Goal: Information Seeking & Learning: Check status

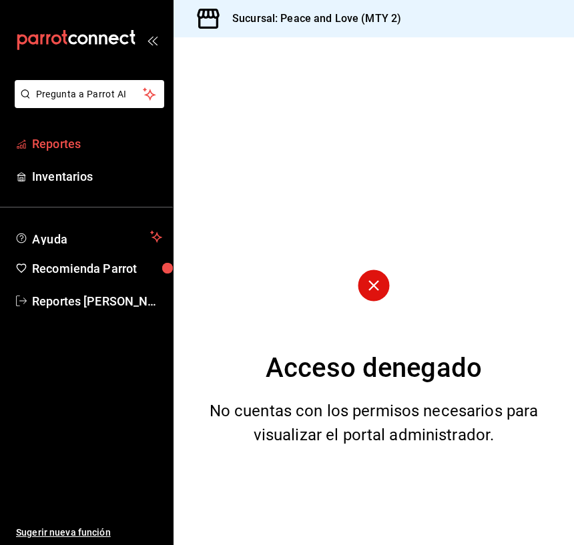
click at [107, 137] on span "Reportes" at bounding box center [97, 144] width 130 height 18
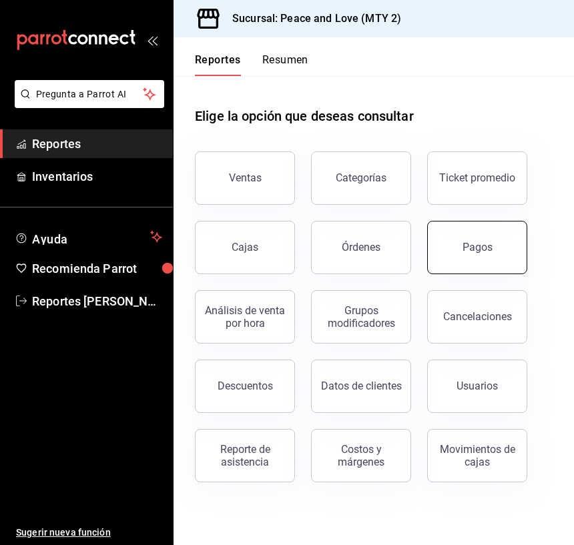
click at [457, 238] on button "Pagos" at bounding box center [477, 247] width 100 height 53
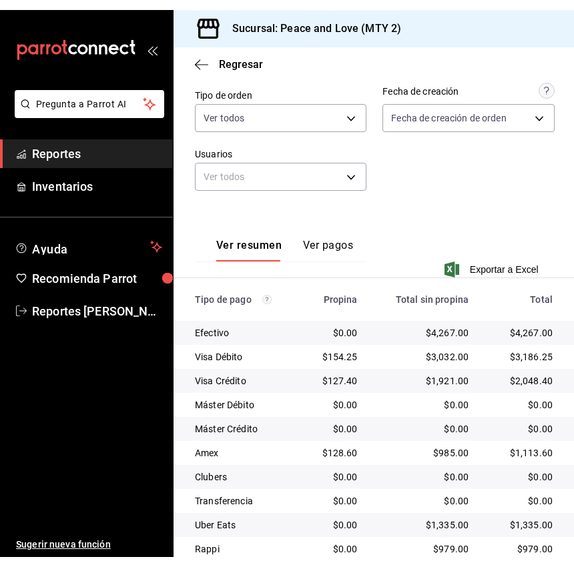
scroll to position [224, 0]
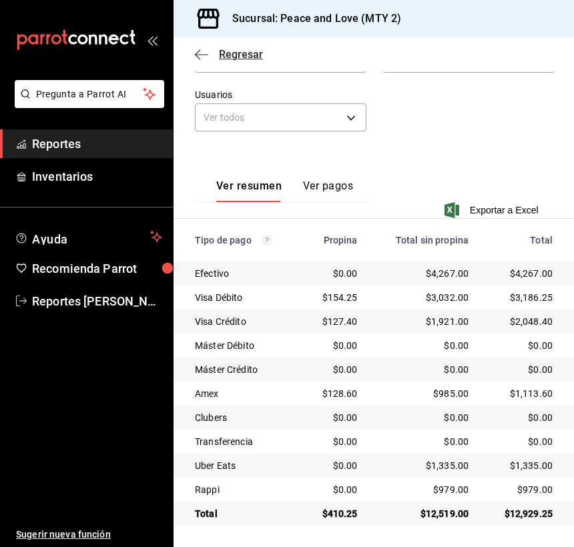
click at [200, 59] on icon "button" at bounding box center [201, 55] width 13 height 12
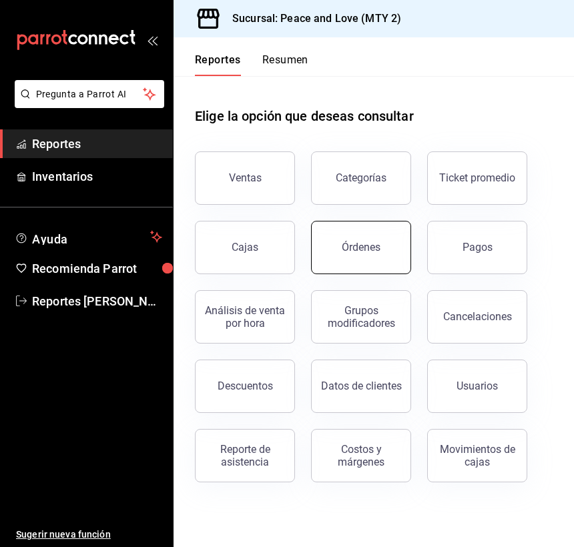
click at [406, 261] on button "Órdenes" at bounding box center [361, 247] width 100 height 53
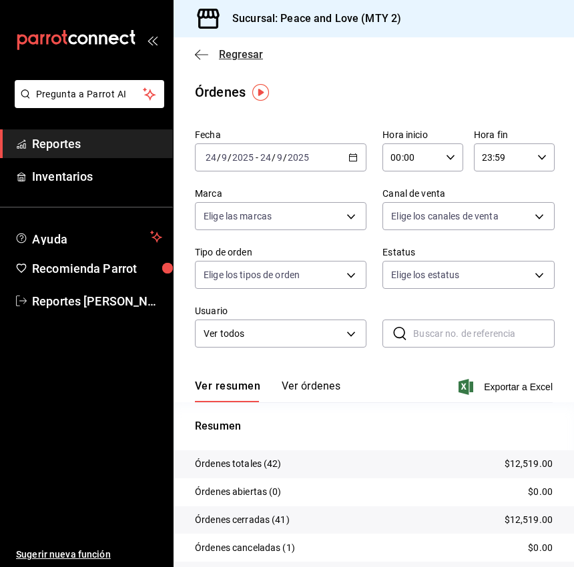
click at [202, 57] on icon "button" at bounding box center [201, 55] width 13 height 12
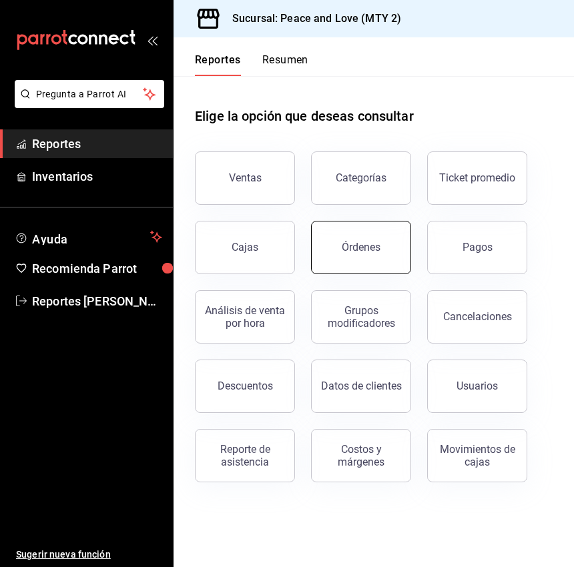
click at [356, 238] on button "Órdenes" at bounding box center [361, 247] width 100 height 53
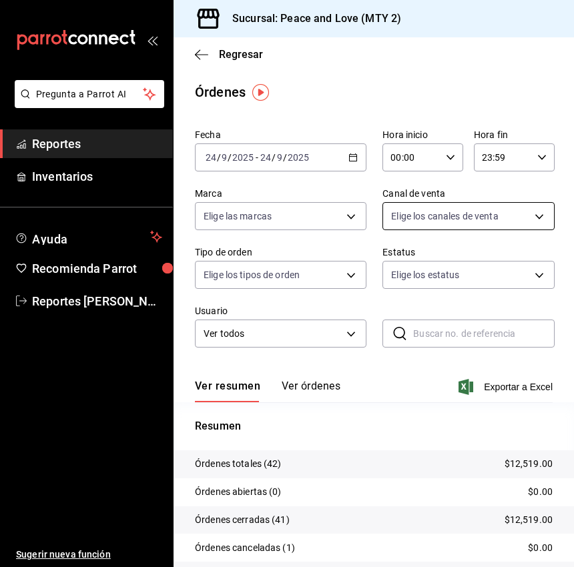
click at [442, 220] on body "Pregunta a Parrot AI Reportes Inventarios Ayuda Recomienda Parrot Reportes [PER…" at bounding box center [287, 283] width 574 height 567
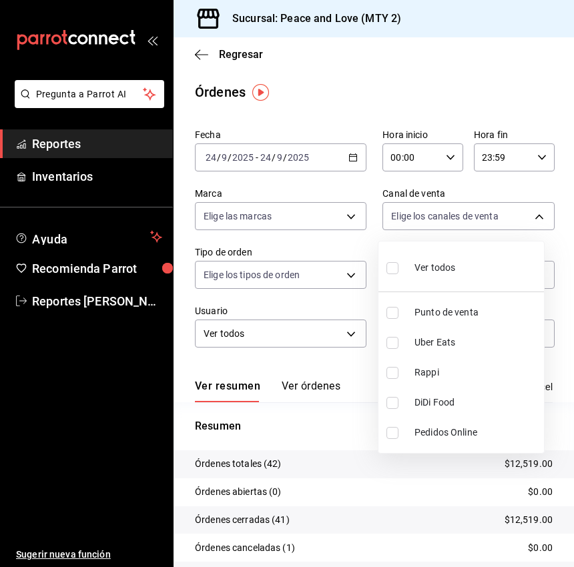
click at [457, 332] on li "Uber Eats" at bounding box center [462, 343] width 166 height 30
type input "UBER_EATS"
checkbox input "true"
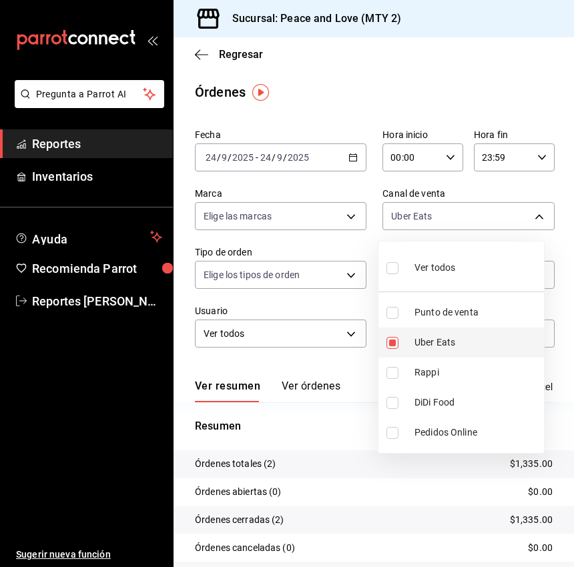
drag, startPoint x: 431, startPoint y: 357, endPoint x: 423, endPoint y: 361, distance: 8.7
click at [429, 356] on li "Uber Eats" at bounding box center [462, 343] width 166 height 30
checkbox input "false"
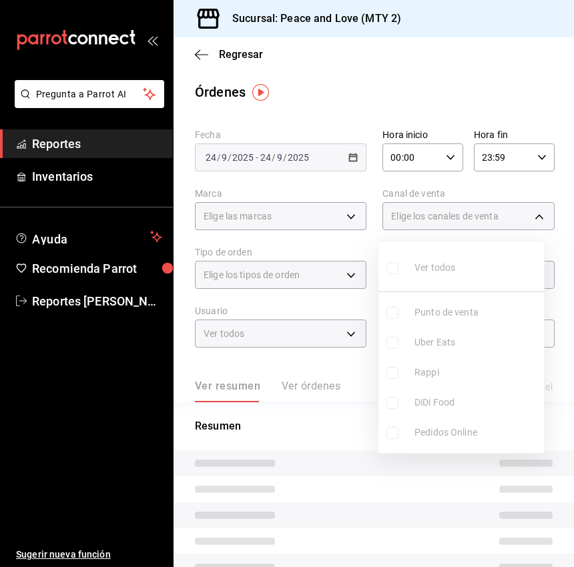
click at [423, 366] on span "Rappi" at bounding box center [477, 373] width 124 height 14
type input "RAPPI"
checkbox input "true"
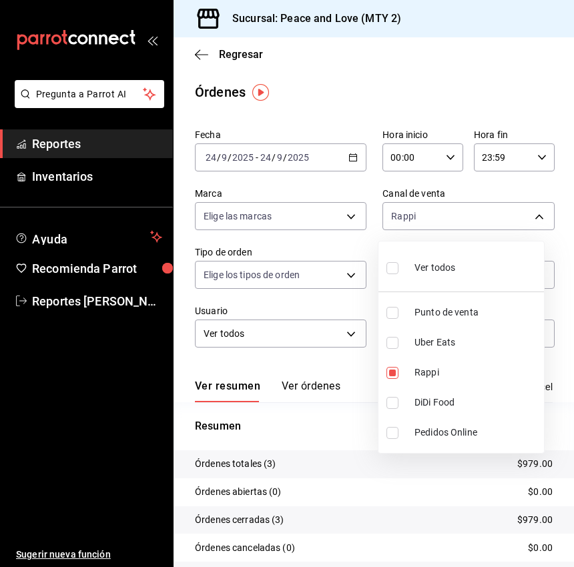
click at [206, 61] on div at bounding box center [287, 283] width 574 height 567
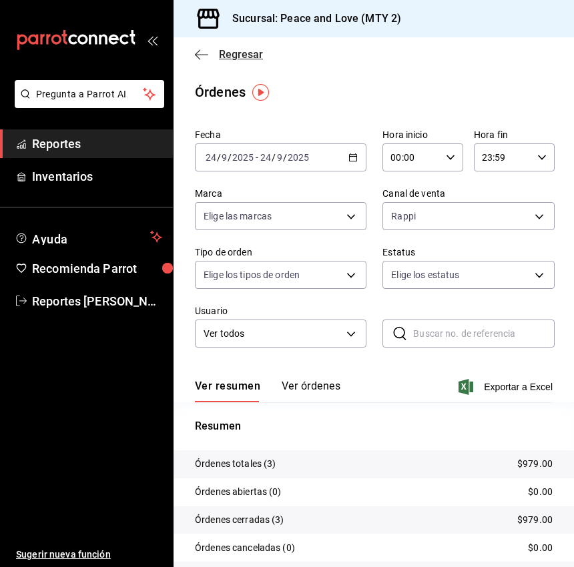
click at [196, 53] on icon "button" at bounding box center [201, 55] width 13 height 12
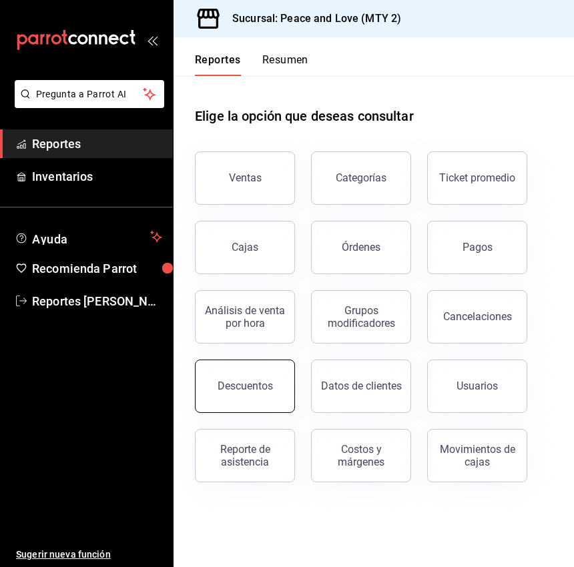
click at [284, 371] on button "Descuentos" at bounding box center [245, 386] width 100 height 53
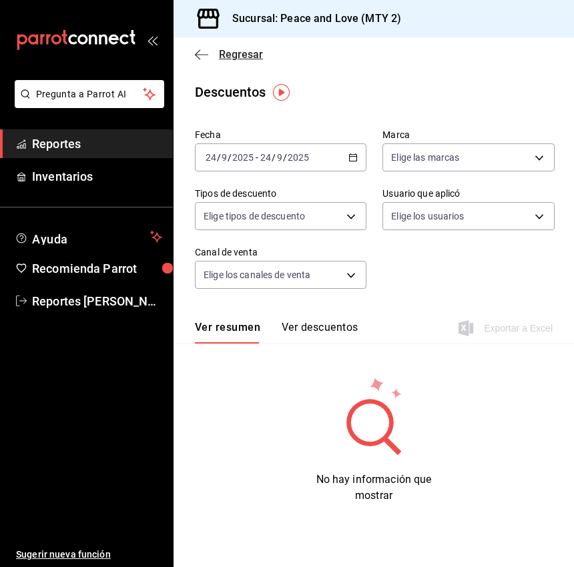
click at [206, 53] on icon "button" at bounding box center [201, 55] width 13 height 12
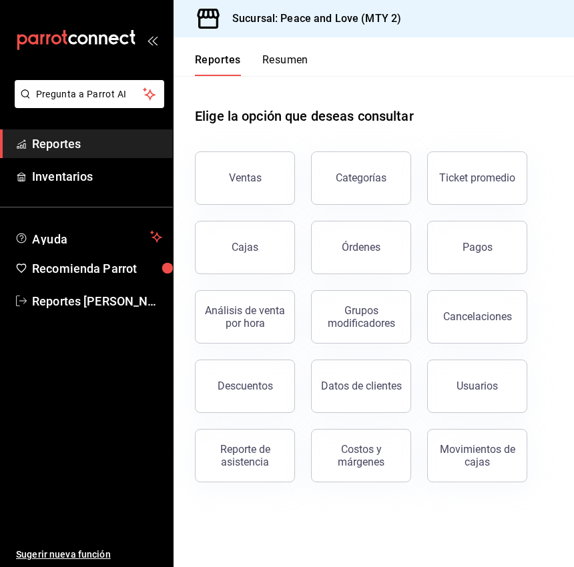
click at [454, 333] on button "Cancelaciones" at bounding box center [477, 316] width 100 height 53
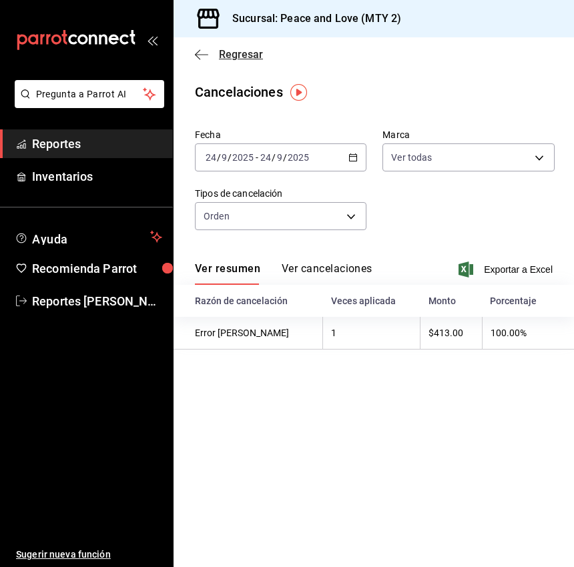
click at [212, 56] on span "Regresar" at bounding box center [229, 54] width 68 height 13
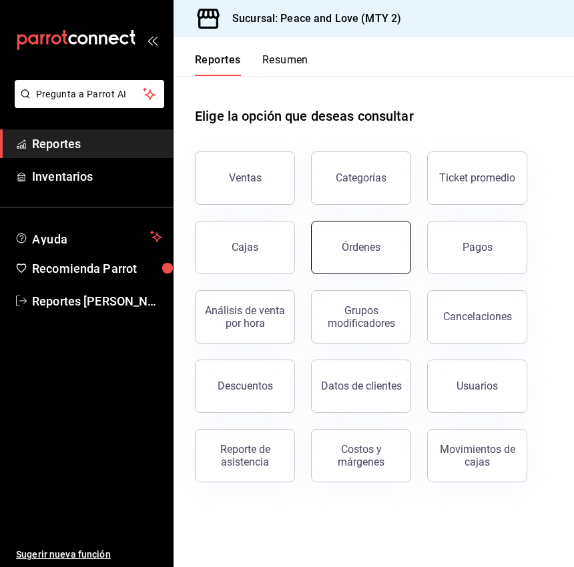
click at [350, 254] on button "Órdenes" at bounding box center [361, 247] width 100 height 53
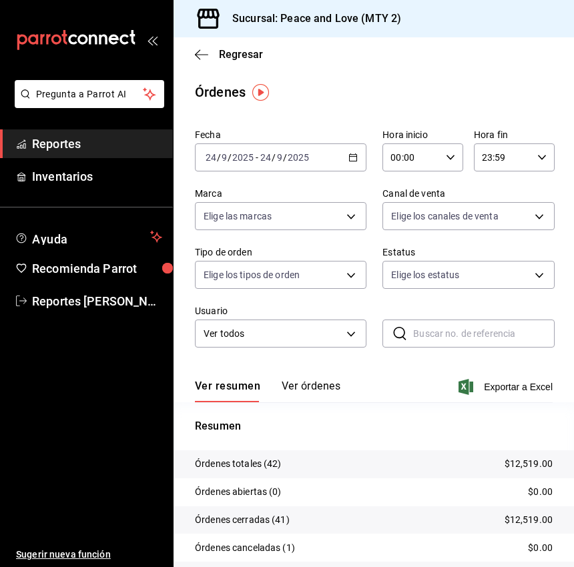
click at [193, 48] on div "Regresar" at bounding box center [374, 54] width 401 height 34
click at [201, 64] on div "Regresar" at bounding box center [374, 54] width 401 height 34
click at [196, 63] on div "Regresar" at bounding box center [374, 54] width 401 height 34
click at [200, 51] on icon "button" at bounding box center [201, 55] width 13 height 12
